Goal: Transaction & Acquisition: Book appointment/travel/reservation

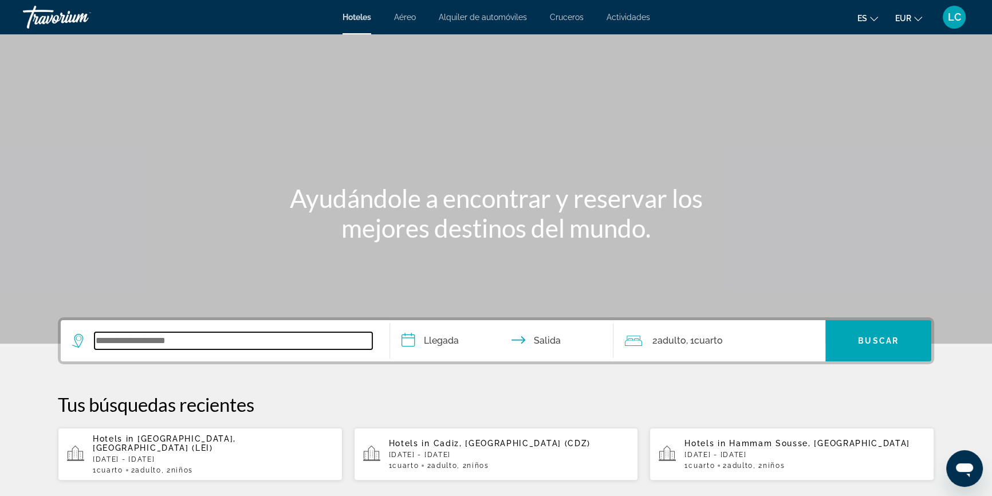
click at [210, 338] on input "Search widget" at bounding box center [233, 340] width 278 height 17
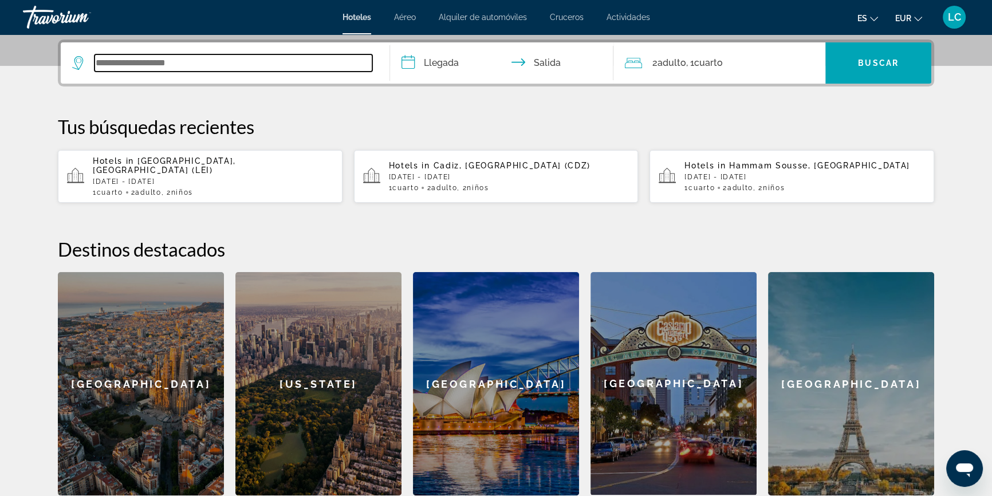
scroll to position [279, 0]
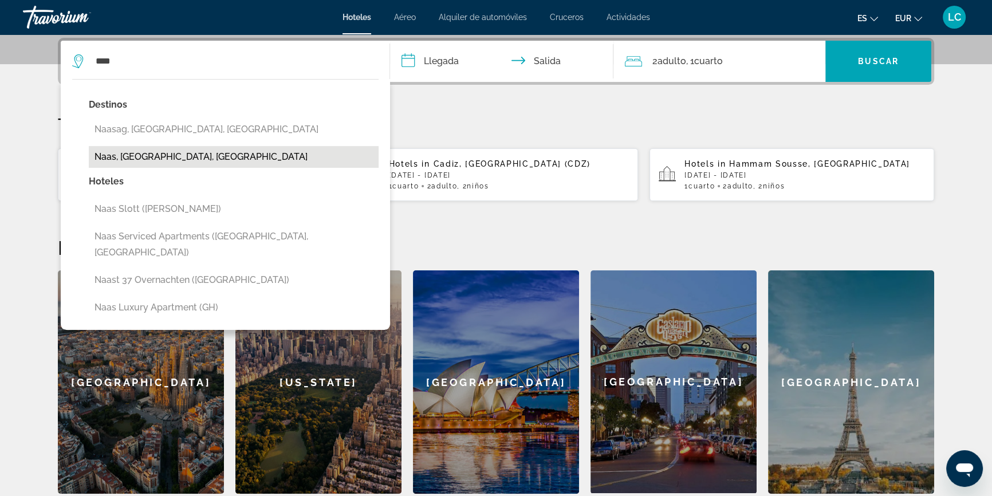
click at [122, 154] on button "Naas, [GEOGRAPHIC_DATA], [GEOGRAPHIC_DATA]" at bounding box center [234, 157] width 290 height 22
type input "**********"
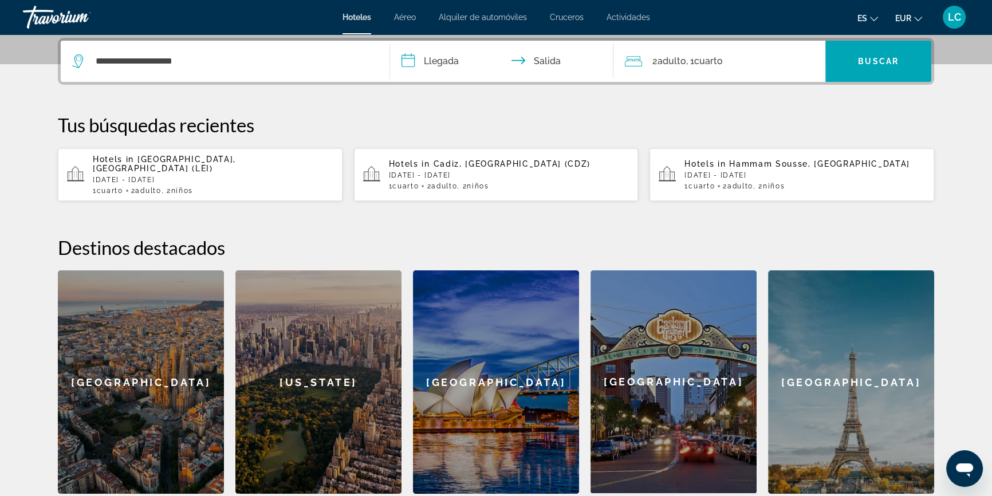
click at [459, 67] on input "**********" at bounding box center [504, 63] width 228 height 45
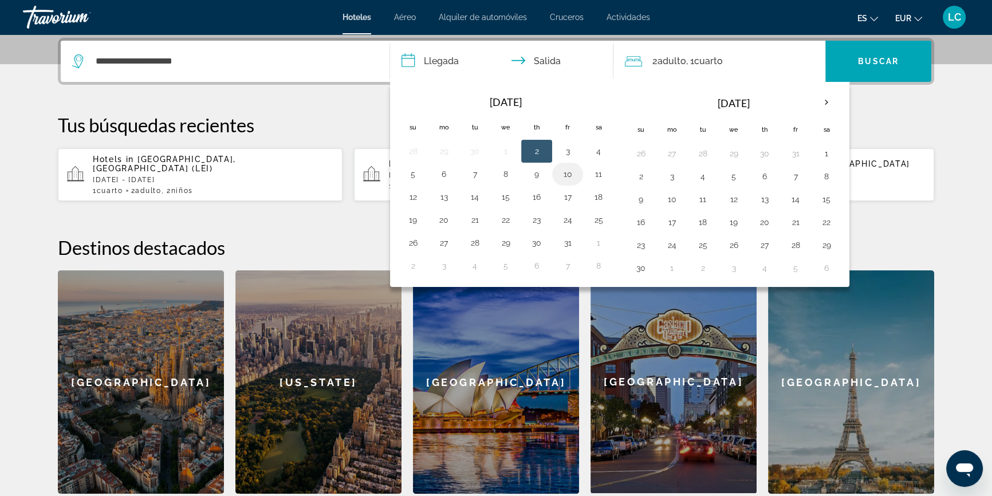
click at [571, 172] on button "10" at bounding box center [567, 174] width 18 height 16
click at [597, 172] on button "11" at bounding box center [598, 174] width 18 height 16
type input "**********"
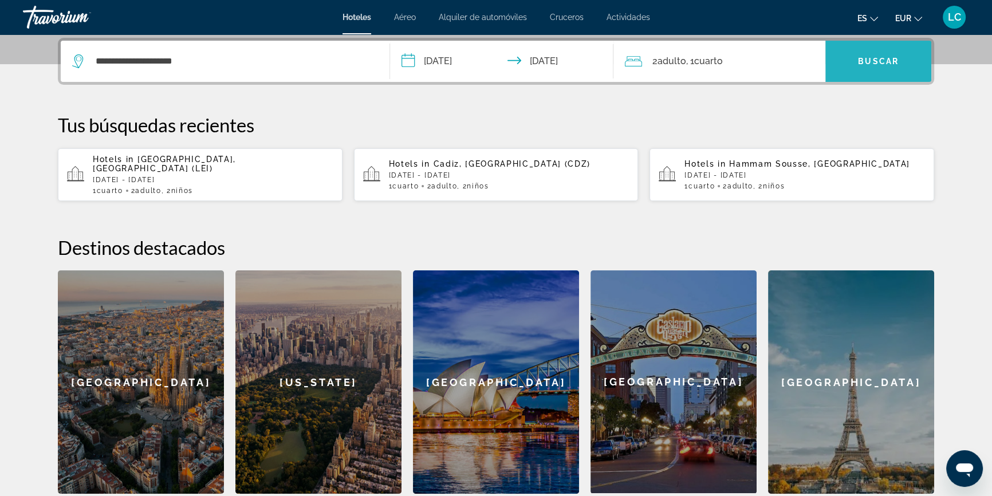
click at [888, 73] on span "Search widget" at bounding box center [878, 61] width 106 height 27
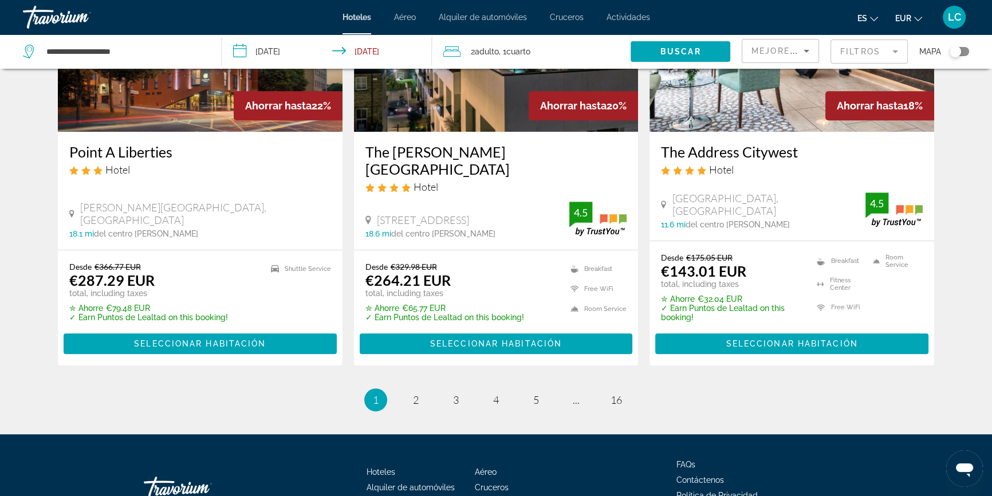
scroll to position [1480, 0]
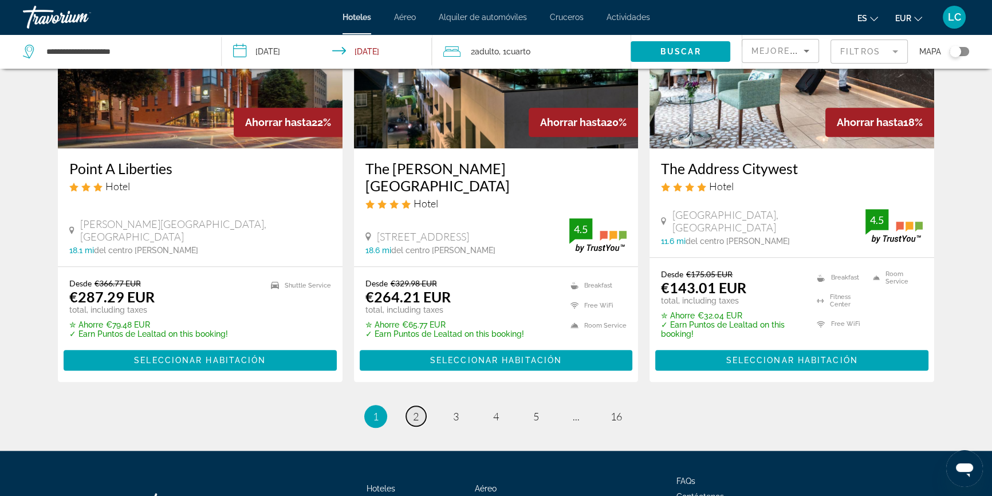
click at [417, 410] on span "2" at bounding box center [416, 416] width 6 height 13
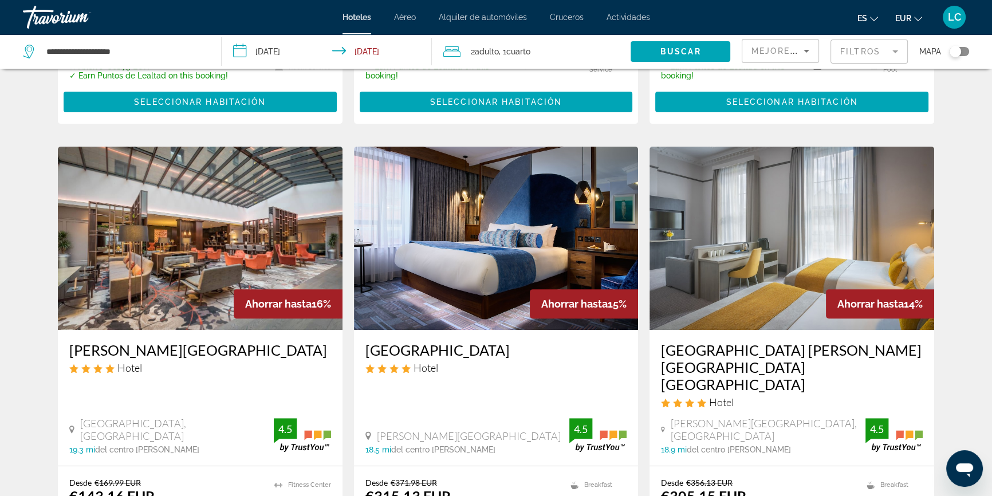
scroll to position [364, 0]
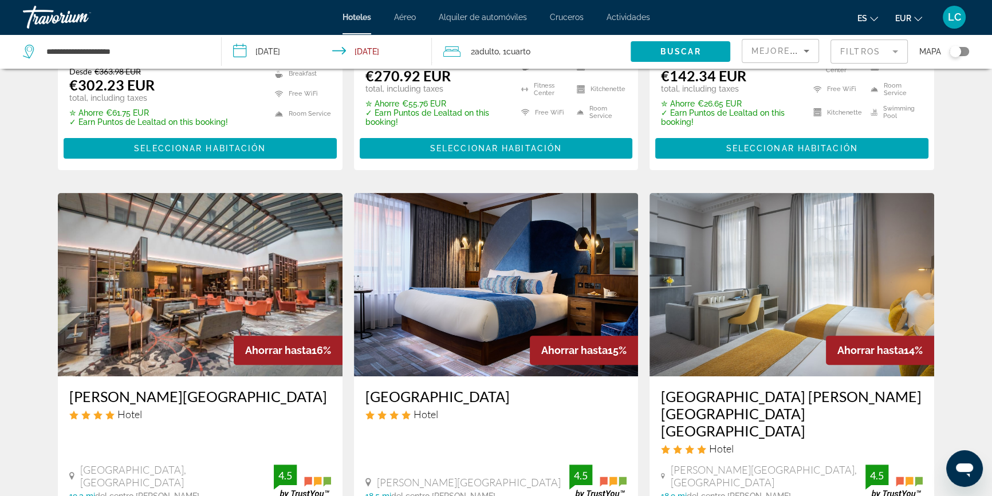
click at [867, 49] on mat-form-field "Filtros" at bounding box center [868, 52] width 77 height 24
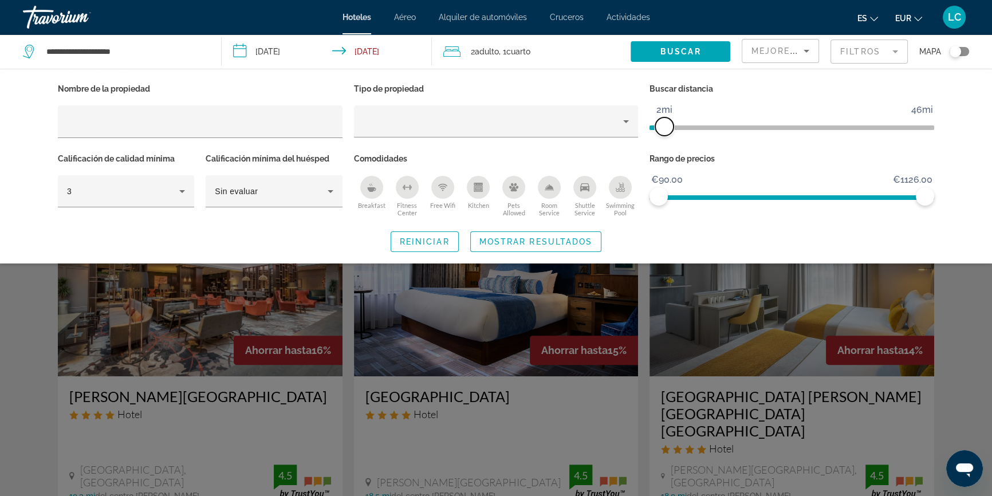
drag, startPoint x: 830, startPoint y: 129, endPoint x: 667, endPoint y: 133, distance: 162.6
click at [667, 133] on span "ngx-slider" at bounding box center [664, 126] width 18 height 18
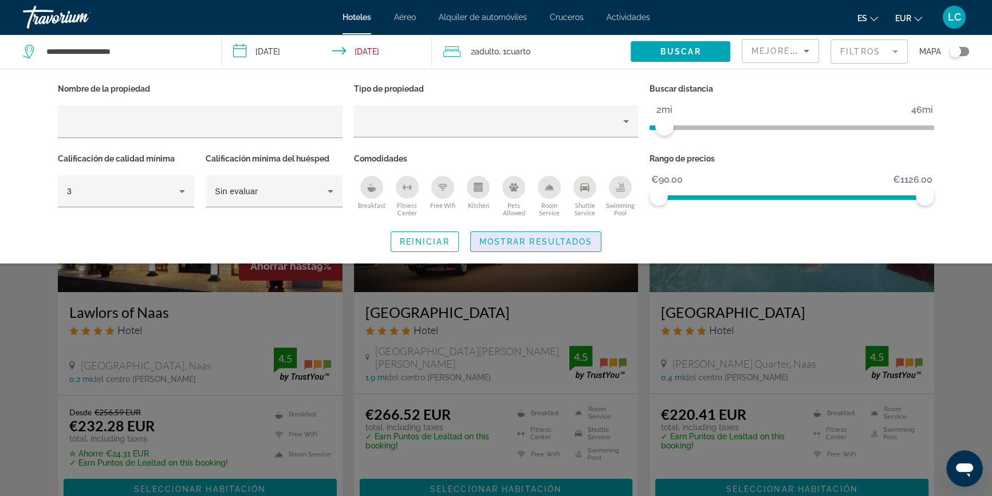
click at [552, 240] on span "Mostrar resultados" at bounding box center [535, 241] width 113 height 9
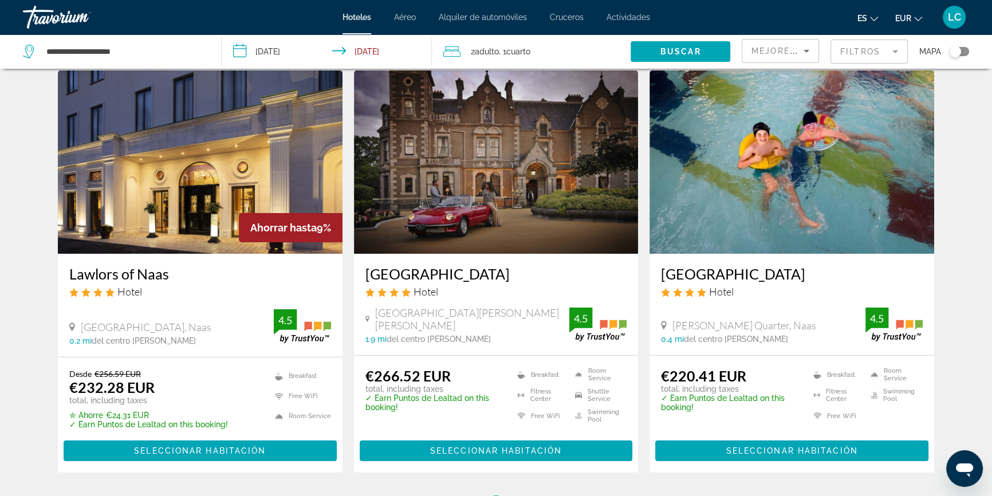
scroll to position [15, 0]
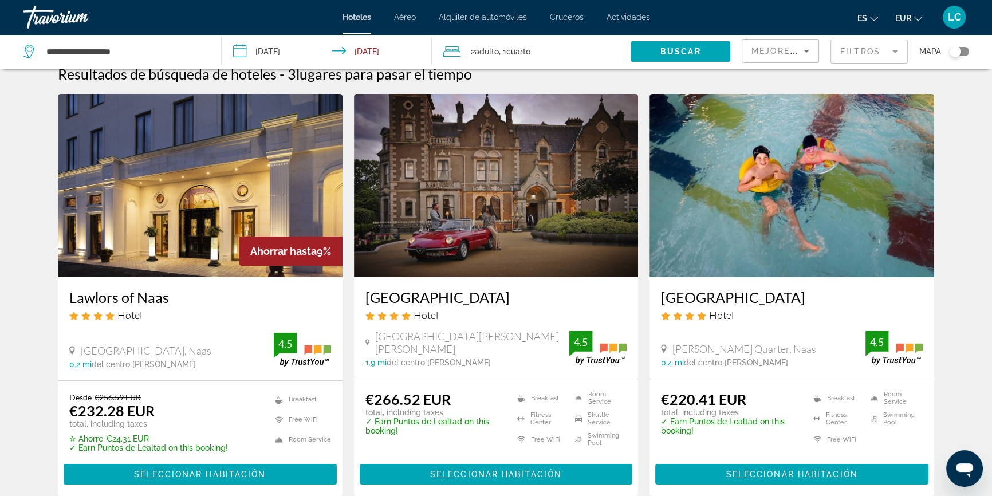
click at [540, 224] on img "Main content" at bounding box center [496, 185] width 285 height 183
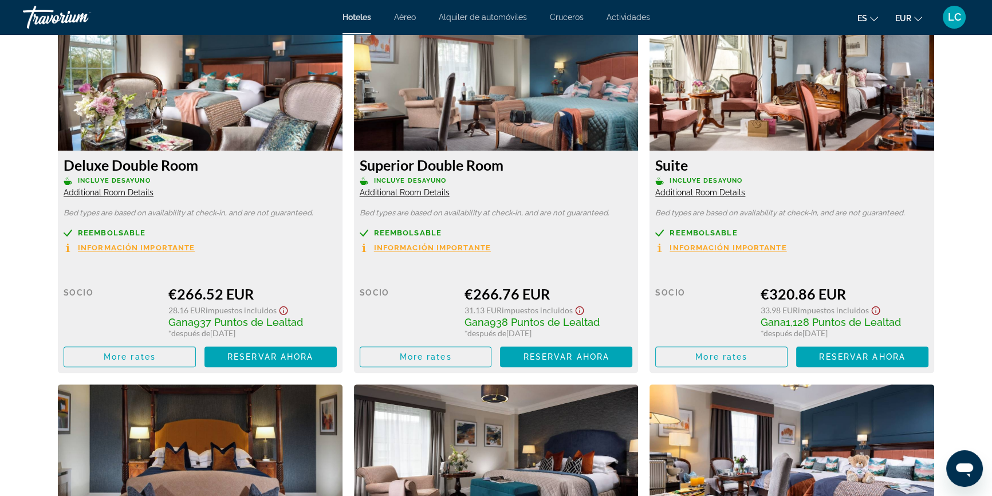
scroll to position [1665, 0]
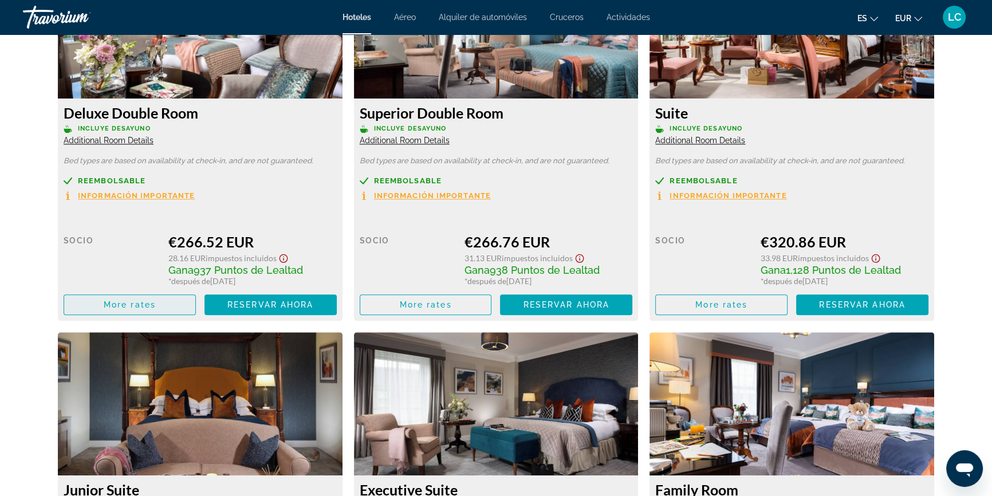
click at [150, 309] on span "More rates" at bounding box center [130, 304] width 52 height 9
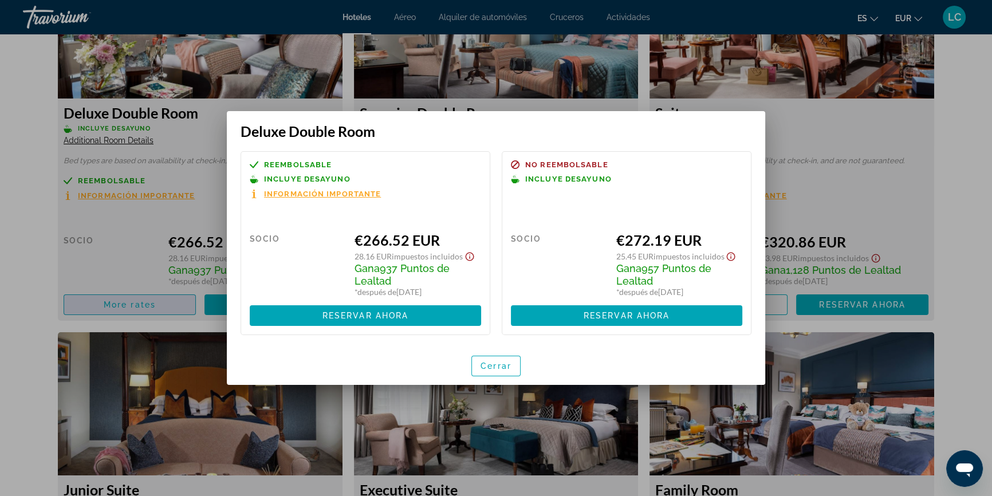
scroll to position [0, 0]
click at [502, 362] on span "Cerrar" at bounding box center [495, 365] width 31 height 9
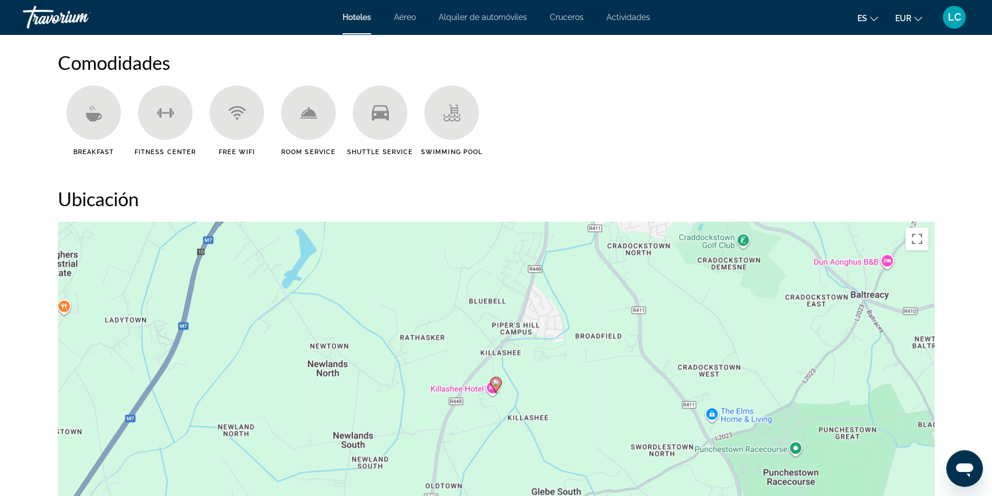
scroll to position [884, 0]
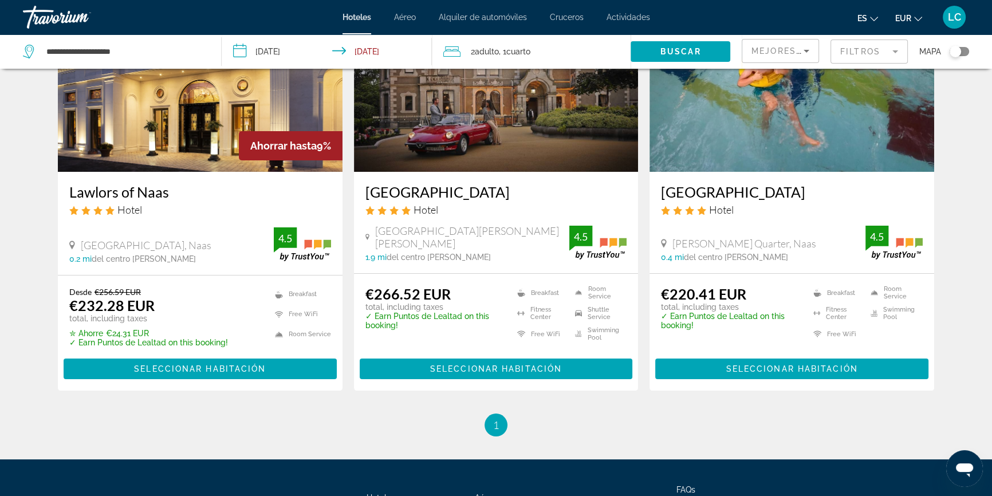
scroll to position [104, 0]
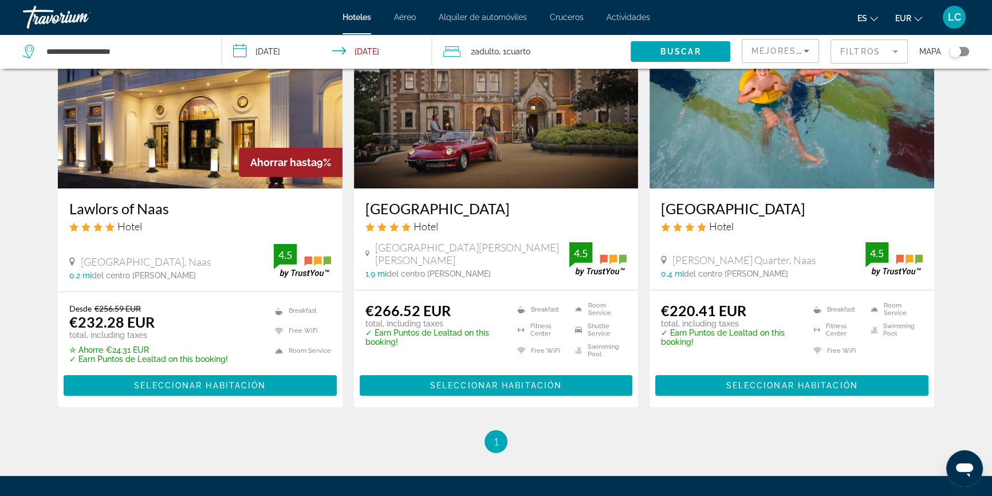
click at [856, 51] on mat-form-field "Filtros" at bounding box center [868, 52] width 77 height 24
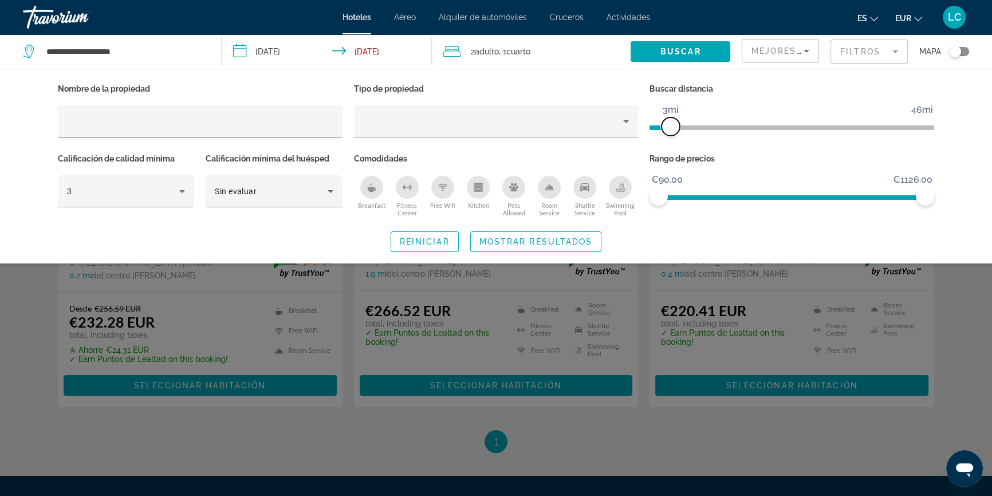
drag, startPoint x: 661, startPoint y: 131, endPoint x: 667, endPoint y: 131, distance: 6.3
click at [667, 131] on span "ngx-slider" at bounding box center [670, 126] width 18 height 18
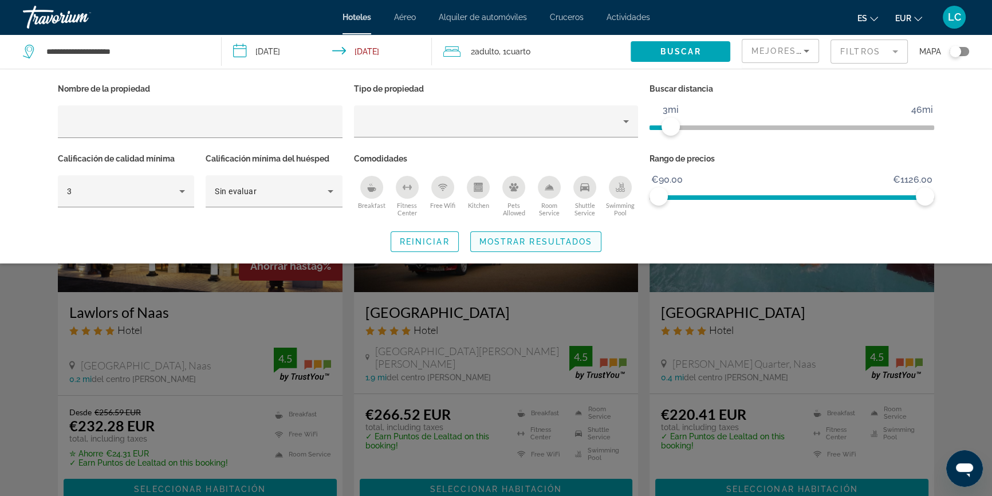
click at [566, 240] on span "Mostrar resultados" at bounding box center [535, 241] width 113 height 9
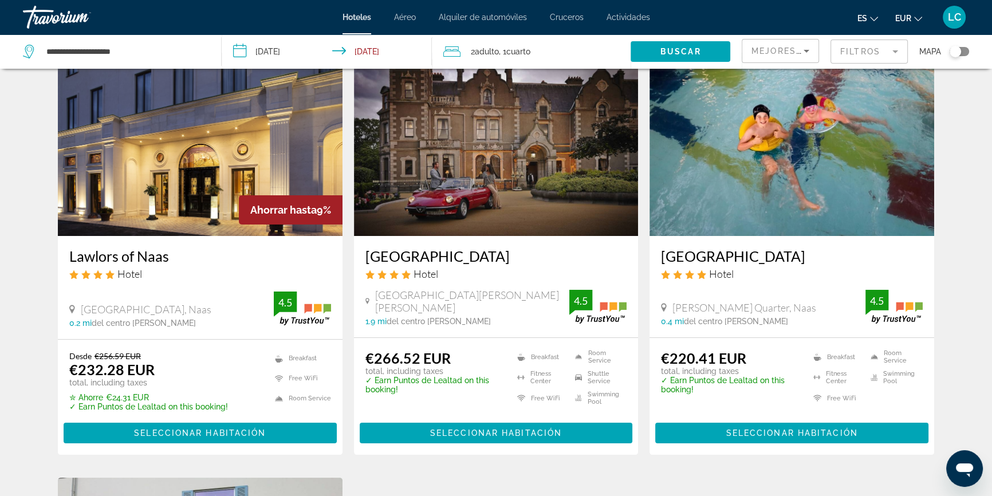
scroll to position [52, 0]
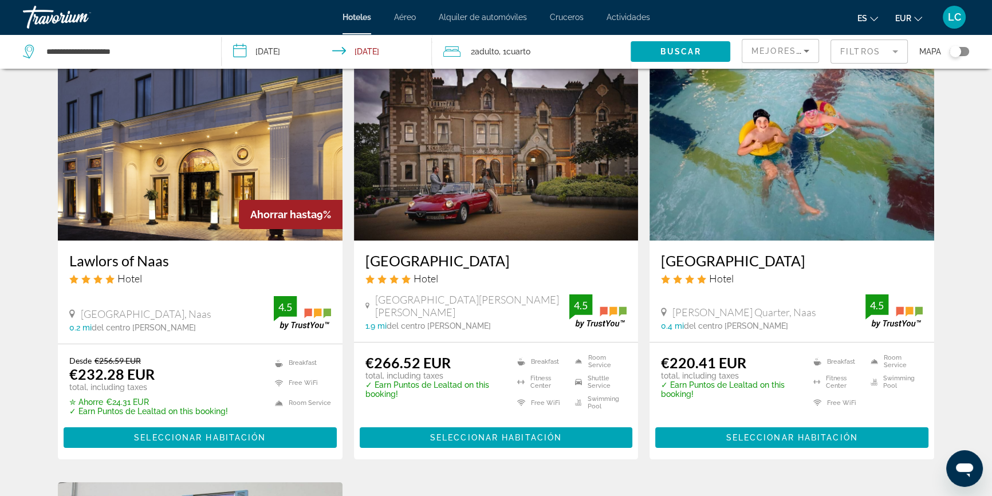
click at [531, 211] on img "Main content" at bounding box center [496, 148] width 285 height 183
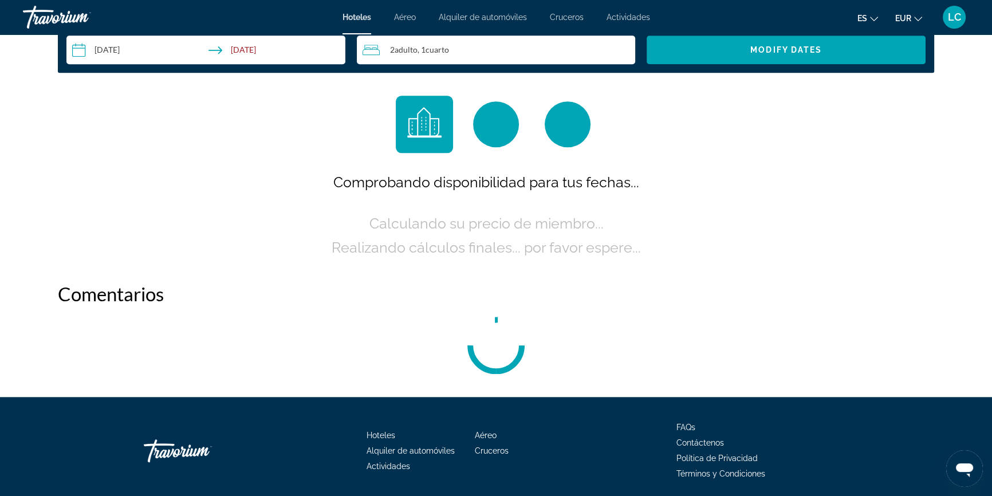
scroll to position [1567, 0]
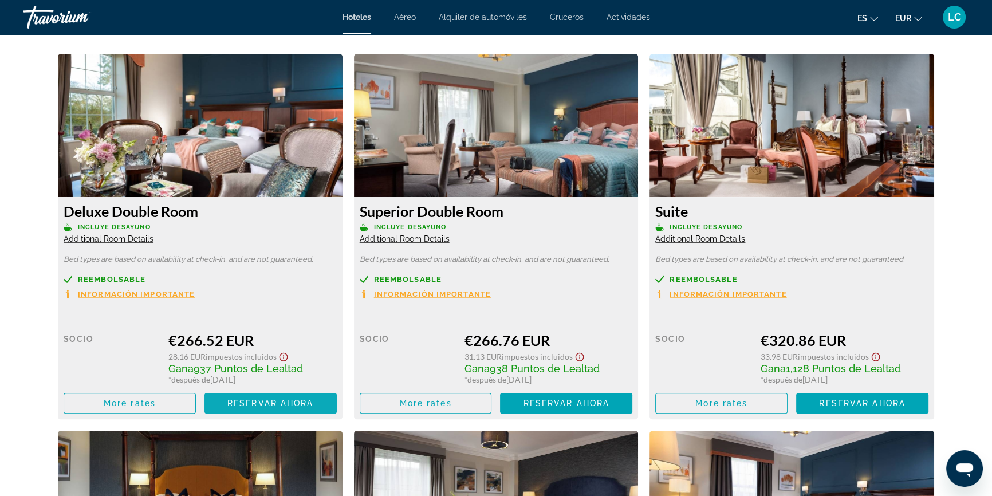
click at [289, 403] on span "Reservar ahora" at bounding box center [270, 402] width 86 height 9
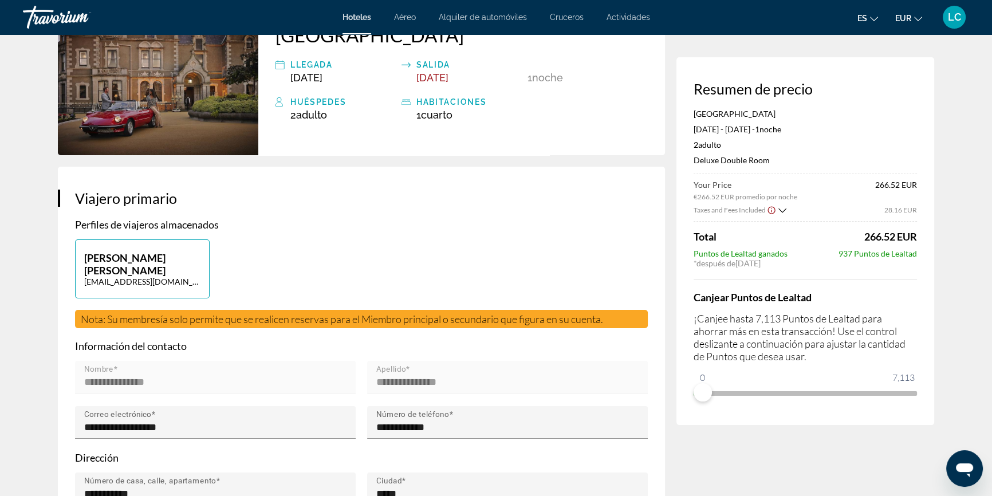
scroll to position [104, 0]
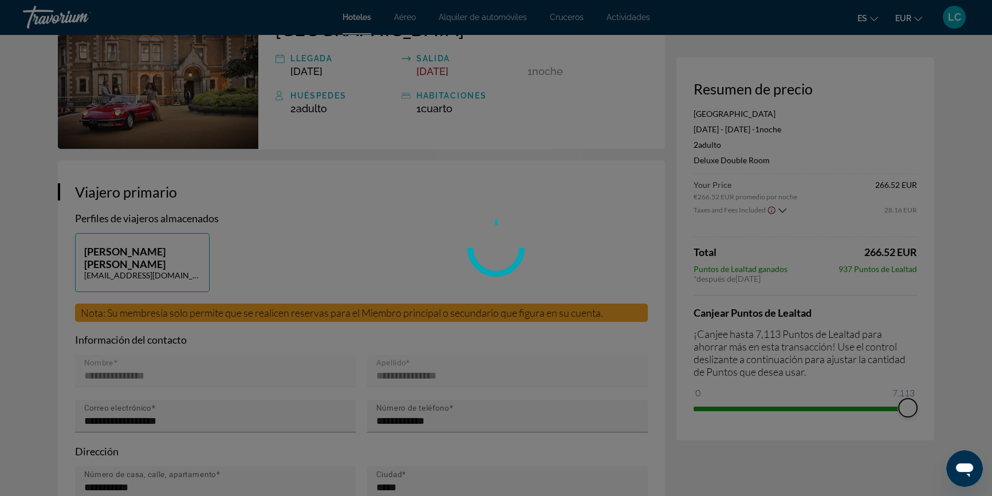
drag, startPoint x: 709, startPoint y: 390, endPoint x: 945, endPoint y: 405, distance: 236.3
click at [945, 392] on div "Saltar al contenido principal Hoteles Aéreo Alquiler de automóviles Cruceros Ac…" at bounding box center [496, 144] width 992 height 496
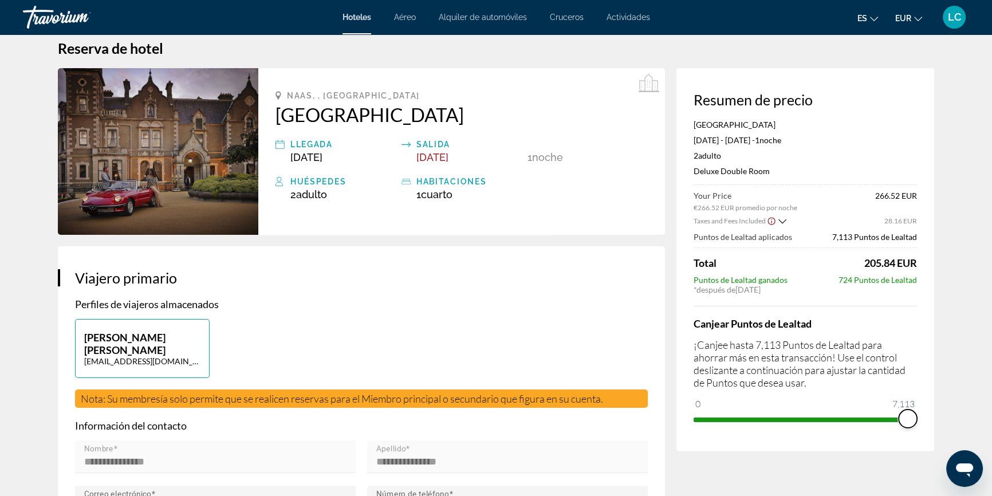
scroll to position [0, 0]
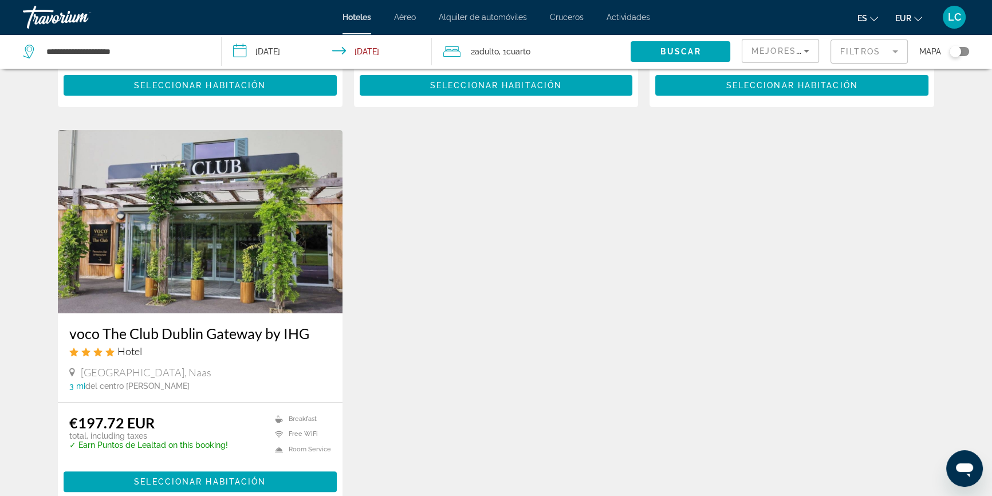
scroll to position [416, 0]
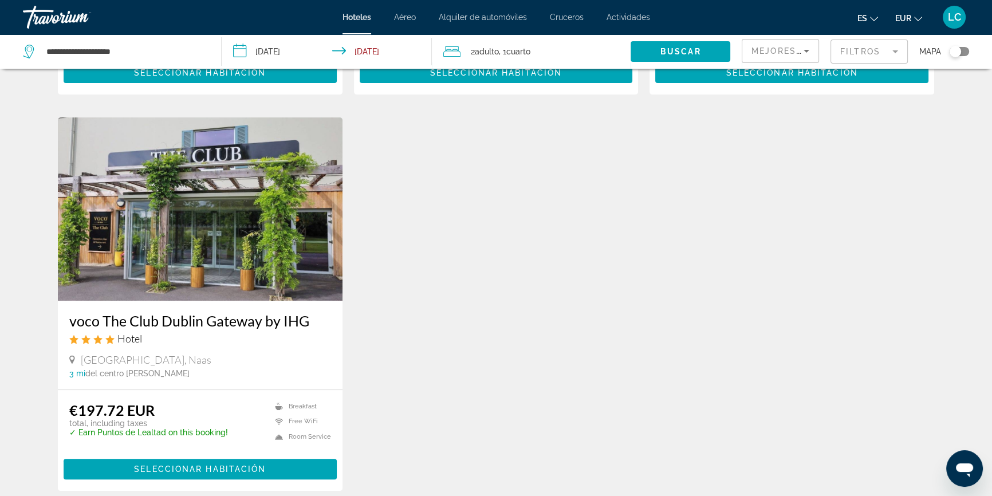
click at [184, 211] on img "Main content" at bounding box center [200, 208] width 285 height 183
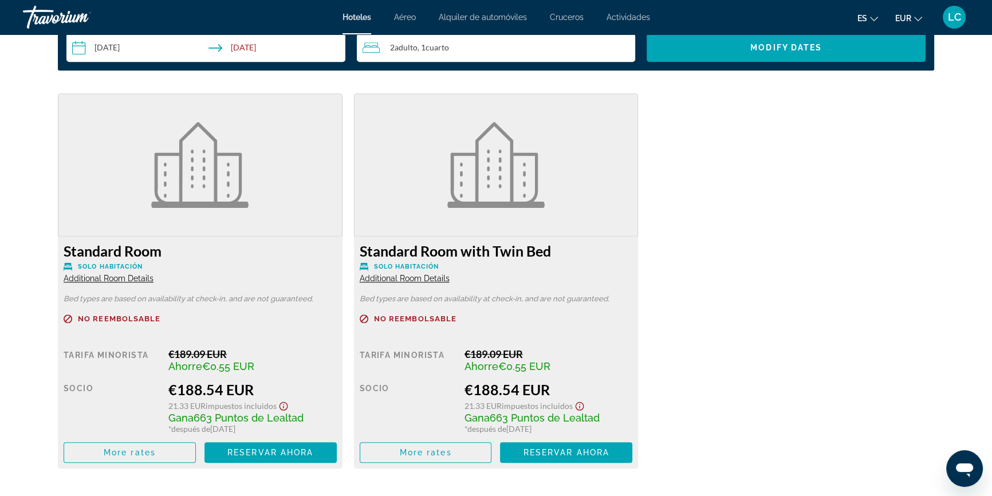
scroll to position [1509, 0]
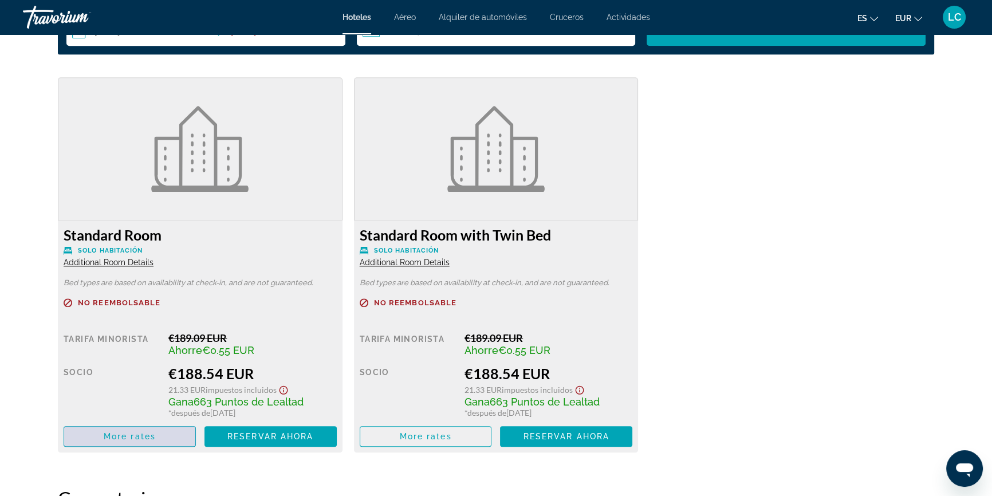
click at [140, 433] on span "More rates" at bounding box center [130, 436] width 52 height 9
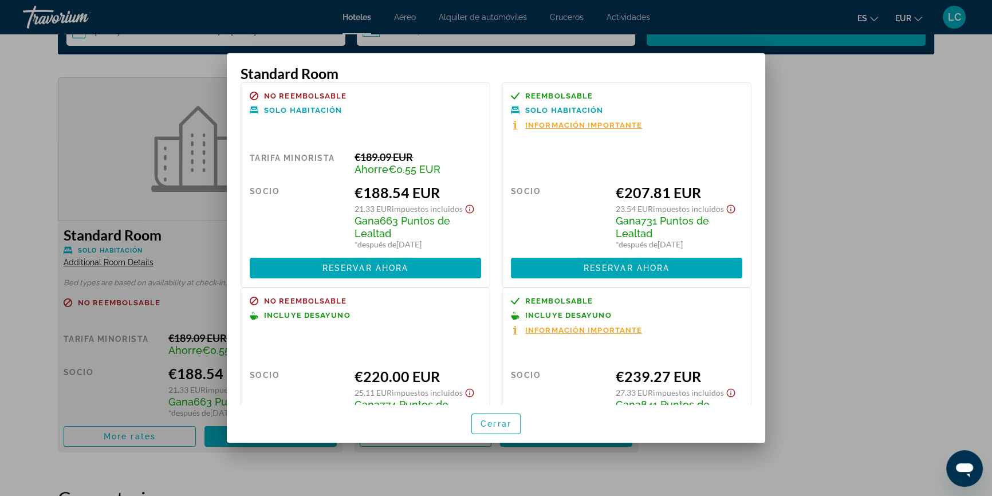
scroll to position [0, 0]
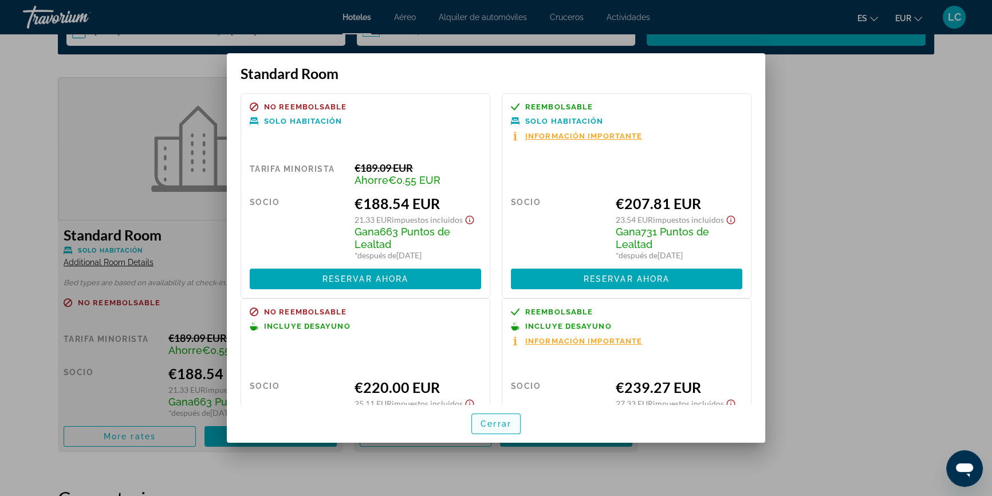
click at [492, 425] on span "Cerrar" at bounding box center [495, 423] width 31 height 9
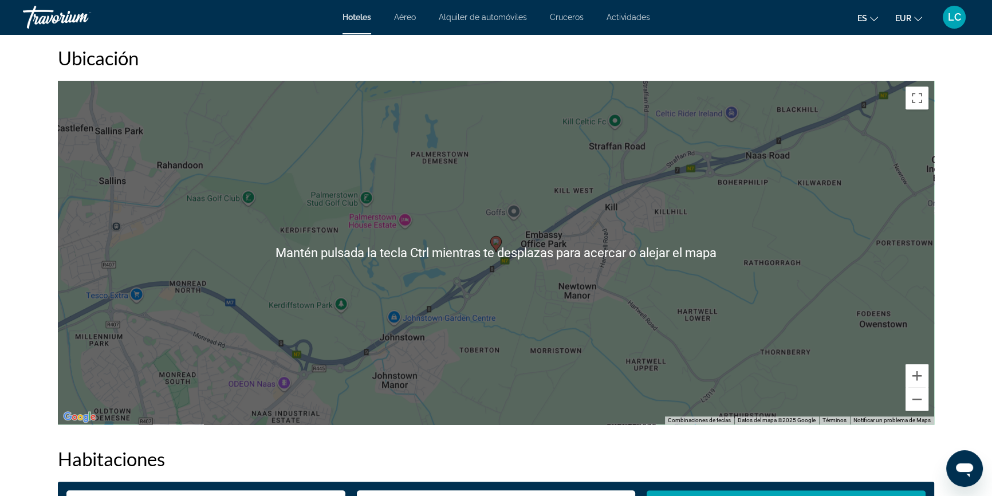
scroll to position [1041, 0]
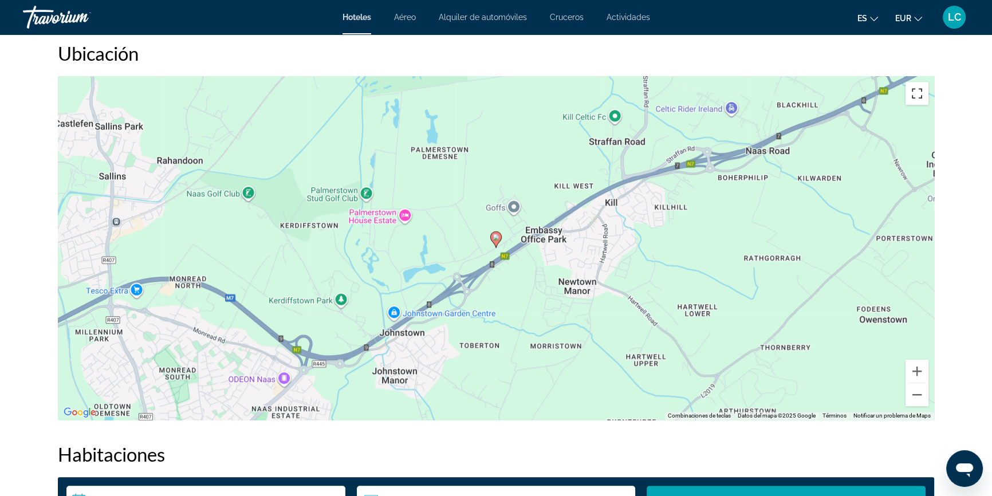
click at [916, 89] on button "Cambiar a la vista en pantalla completa" at bounding box center [916, 93] width 23 height 23
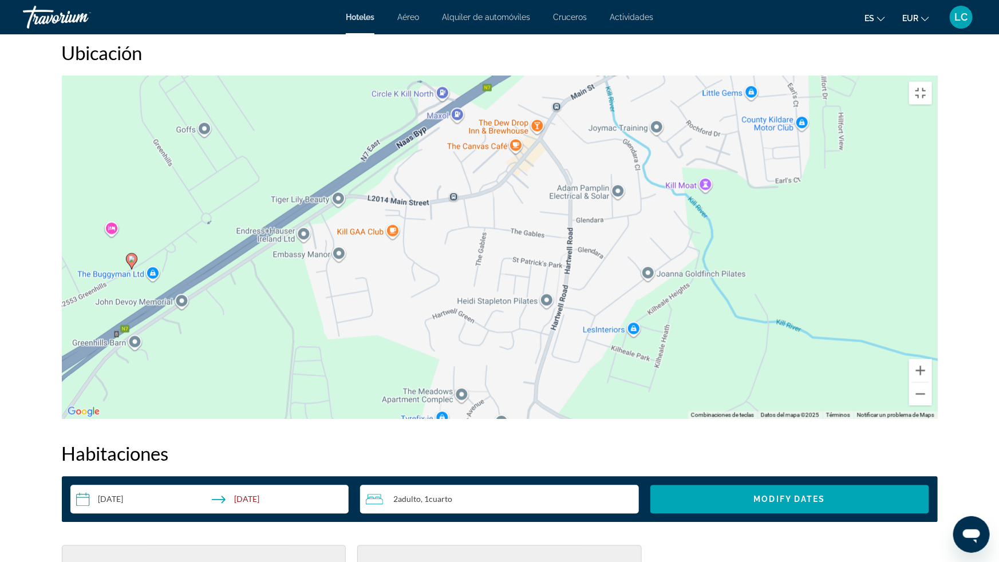
drag, startPoint x: 485, startPoint y: 170, endPoint x: 658, endPoint y: 206, distance: 176.0
click at [658, 206] on div "Para activar la función de arrastre con el teclado, pulsa Alt + Intro. Cuando h…" at bounding box center [500, 247] width 876 height 343
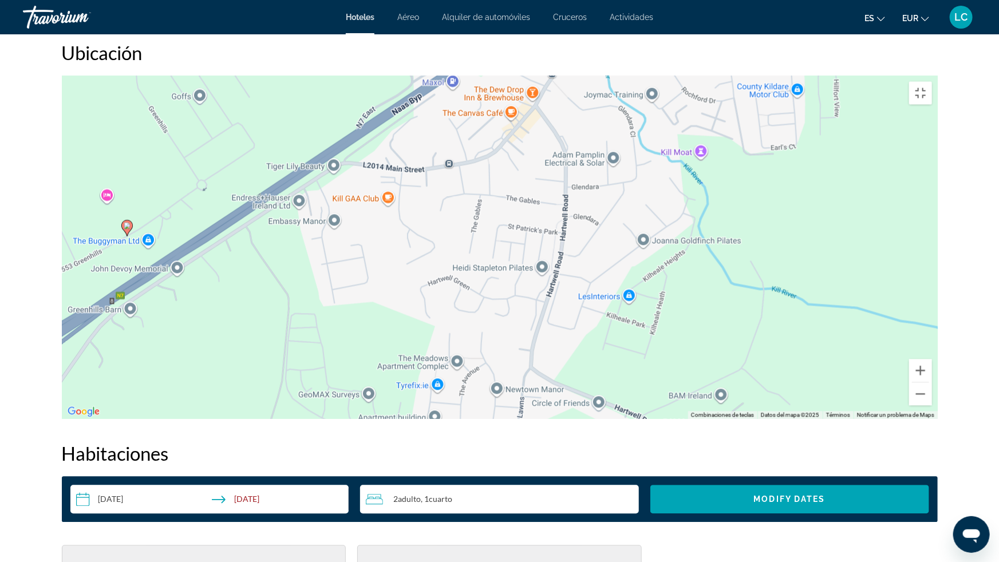
drag, startPoint x: 756, startPoint y: 139, endPoint x: 751, endPoint y: 107, distance: 31.9
click at [751, 107] on div "Para activar la función de arrastre con el teclado, pulsa Alt + Intro. Cuando h…" at bounding box center [500, 247] width 876 height 343
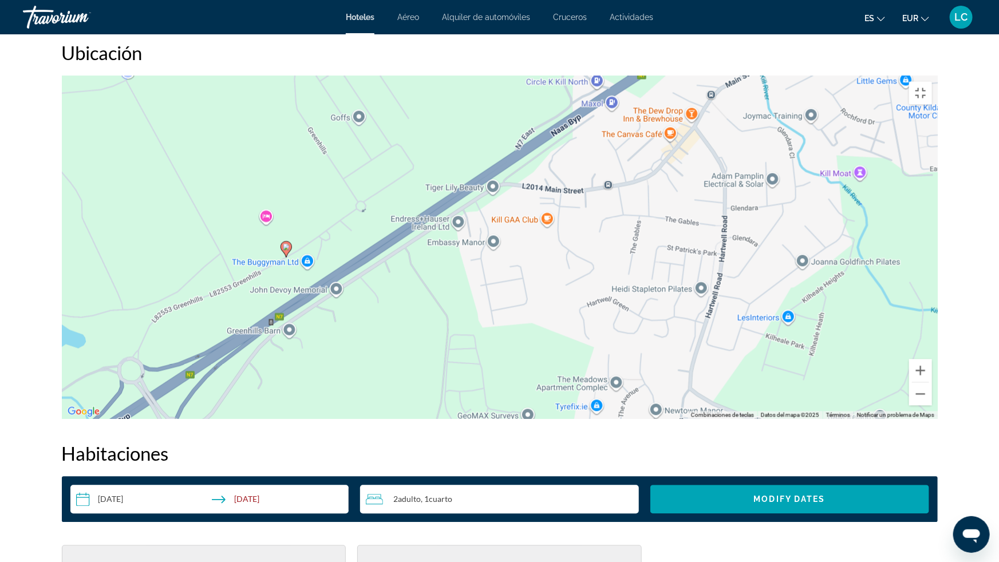
drag, startPoint x: 669, startPoint y: 206, endPoint x: 835, endPoint y: 228, distance: 167.5
click at [835, 228] on div "Para activar la función de arrastre con el teclado, pulsa Alt + Intro. Cuando h…" at bounding box center [500, 247] width 876 height 343
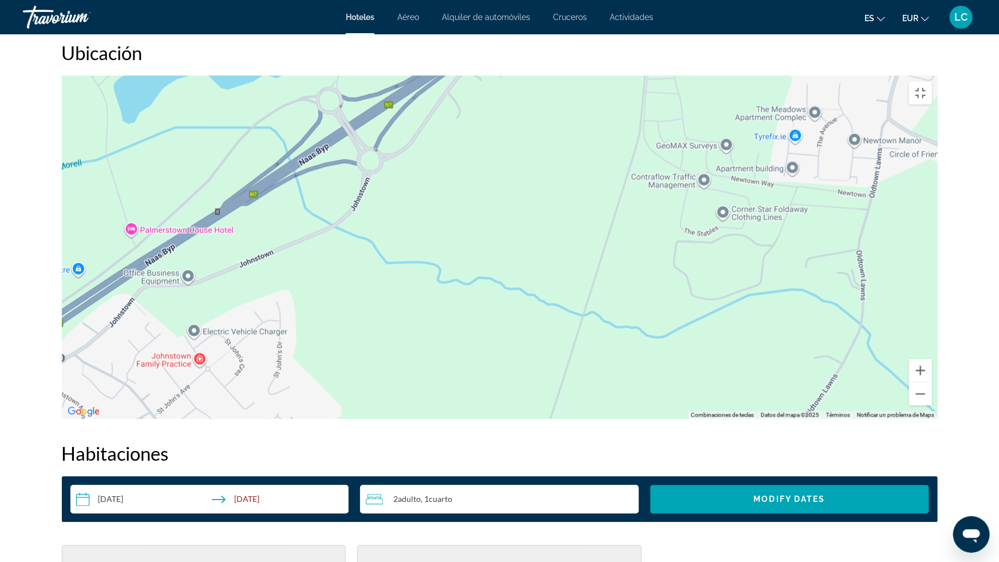
drag, startPoint x: 326, startPoint y: 370, endPoint x: 520, endPoint y: 98, distance: 334.5
click at [520, 98] on div "Para activar la función de arrastre con el teclado, pulsa Alt + Intro. Cuando h…" at bounding box center [500, 247] width 876 height 343
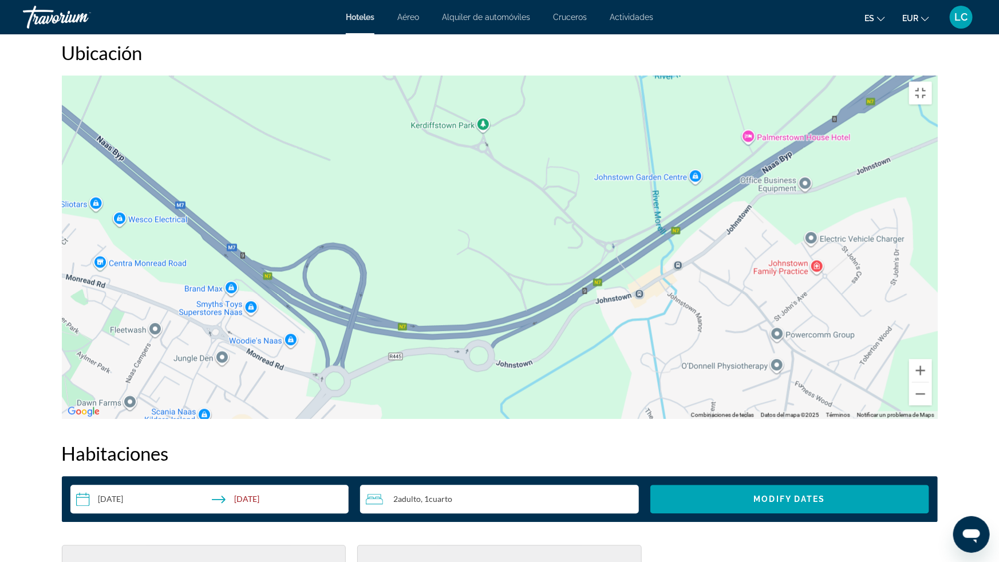
drag, startPoint x: 253, startPoint y: 451, endPoint x: 866, endPoint y: 362, distance: 618.9
click at [866, 362] on div "Para activar la función de arrastre con el teclado, pulsa Alt + Intro. Cuando h…" at bounding box center [500, 247] width 876 height 343
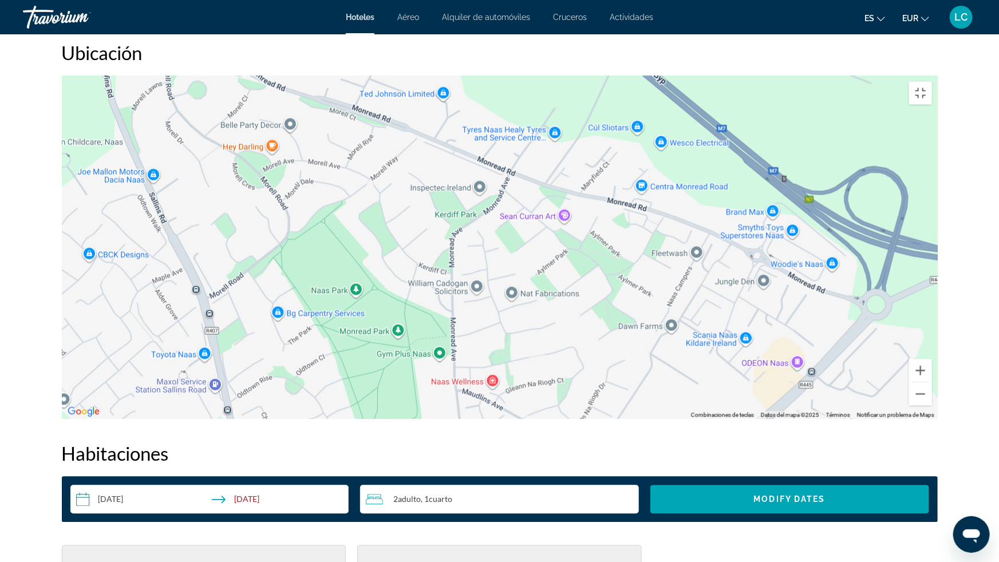
drag, startPoint x: 358, startPoint y: 461, endPoint x: 901, endPoint y: 384, distance: 548.2
click at [901, 384] on div "Para activar la función de arrastre con el teclado, pulsa Alt + Intro. Cuando h…" at bounding box center [500, 247] width 876 height 343
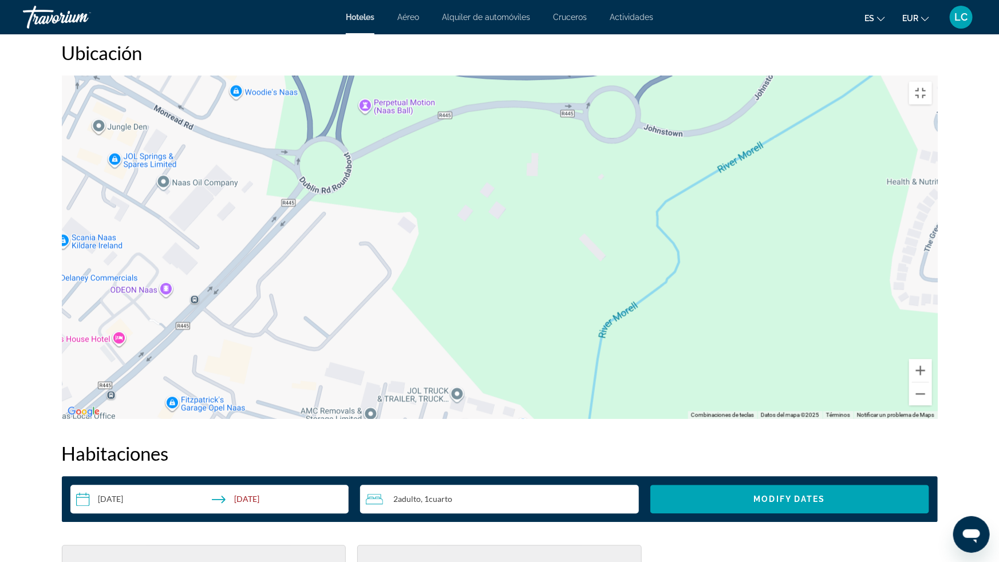
drag, startPoint x: 852, startPoint y: 359, endPoint x: 119, endPoint y: 227, distance: 744.6
click at [119, 227] on div "Main content" at bounding box center [500, 247] width 876 height 343
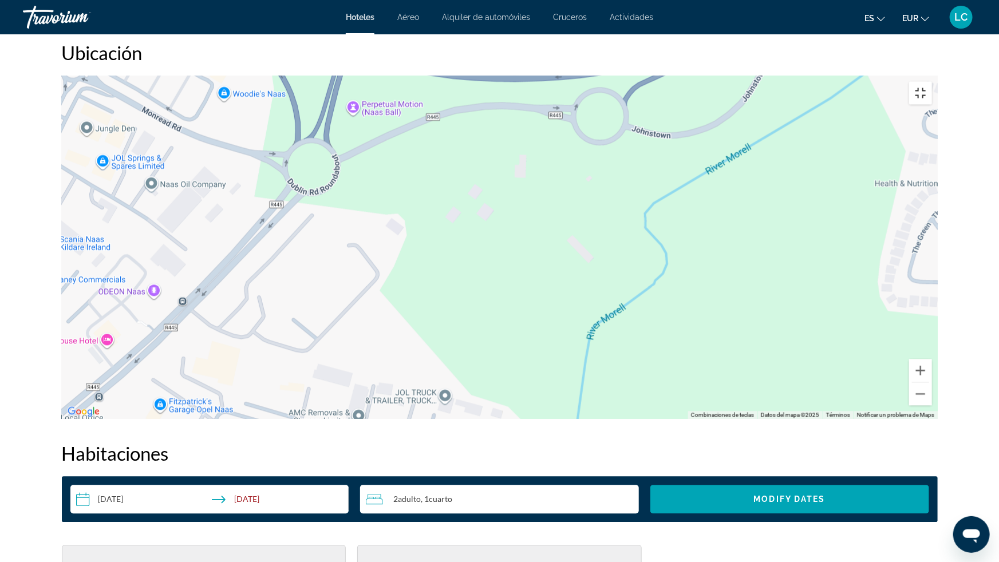
click at [932, 82] on button "Cambiar a la vista en pantalla completa" at bounding box center [920, 93] width 23 height 23
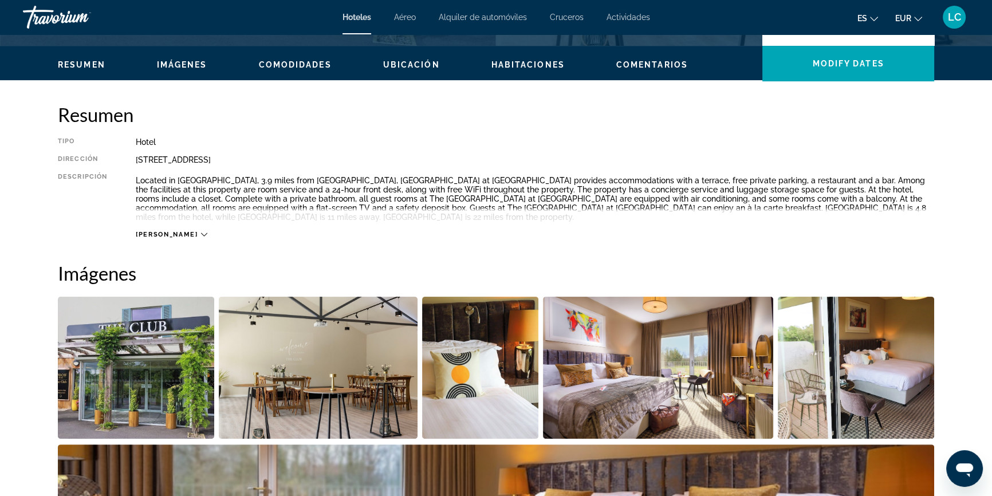
scroll to position [0, 0]
